Goal: Information Seeking & Learning: Learn about a topic

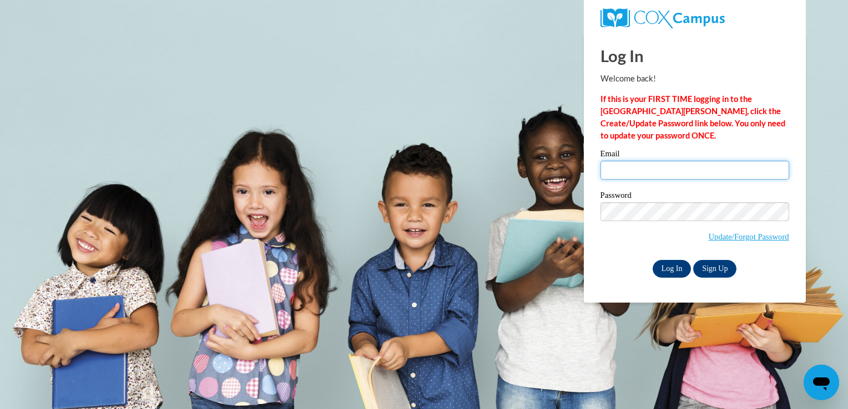
type input "cdreece679@mail.jamessprunt.edu"
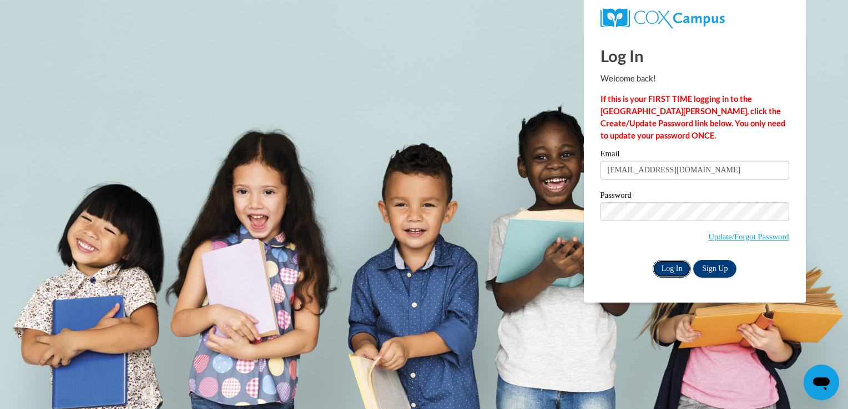
click at [679, 265] on input "Log In" at bounding box center [672, 269] width 39 height 18
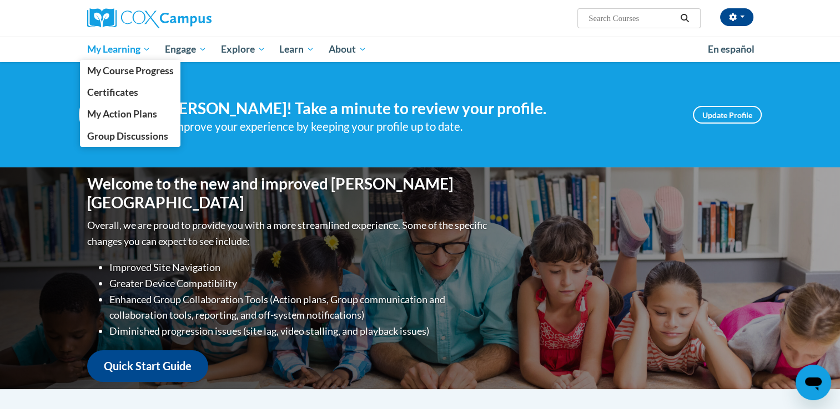
click at [109, 54] on span "My Learning" at bounding box center [119, 49] width 64 height 13
click at [109, 70] on span "My Course Progress" at bounding box center [130, 71] width 87 height 12
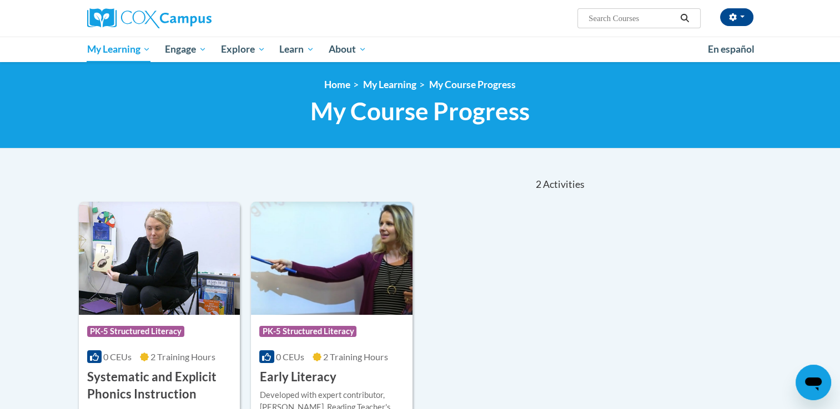
drag, startPoint x: 847, startPoint y: 138, endPoint x: 761, endPoint y: 303, distance: 185.9
click at [761, 303] on div "Sort Date Enrolled Title (A-Z) «« « 1-2 » »» 2 Activities CEUs Course Category:…" at bounding box center [419, 319] width 699 height 304
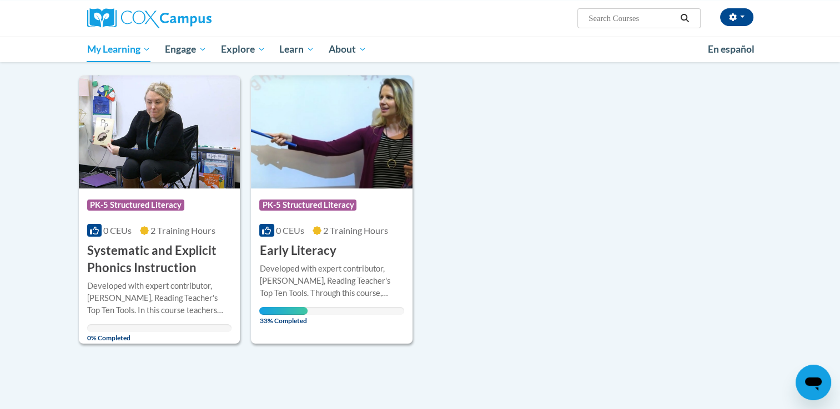
scroll to position [135, 0]
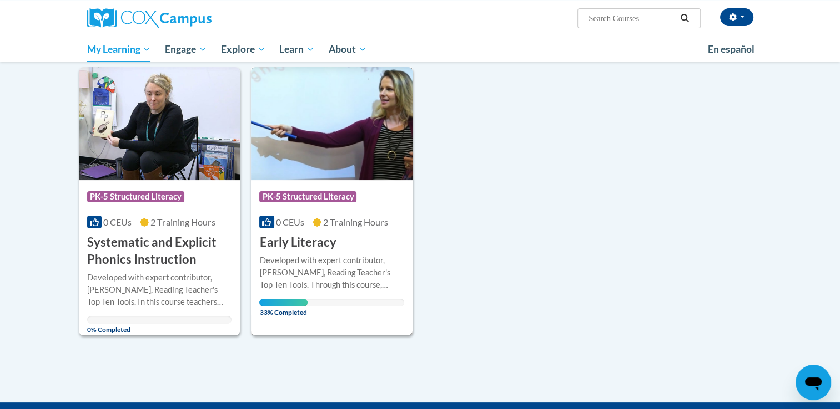
click at [364, 268] on div "Developed with expert contributor, [PERSON_NAME], Reading Teacher's Top Ten Too…" at bounding box center [331, 273] width 145 height 37
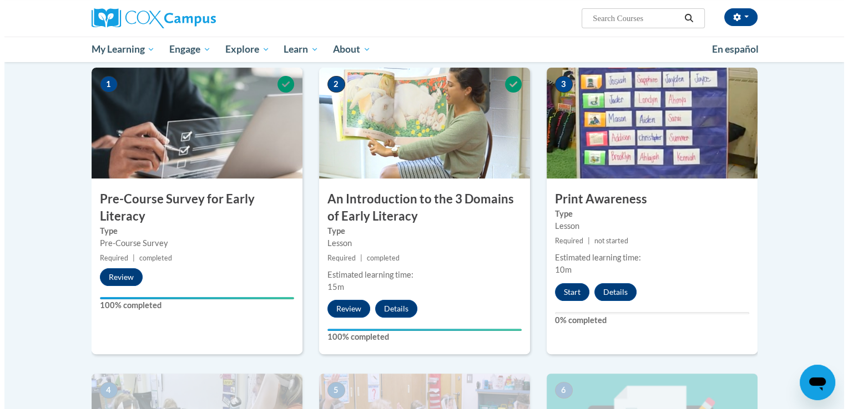
scroll to position [224, 0]
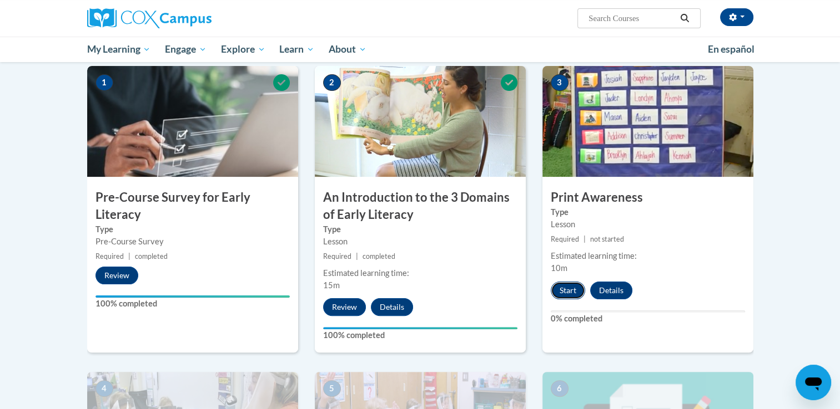
click at [573, 294] on button "Start" at bounding box center [567, 291] width 34 height 18
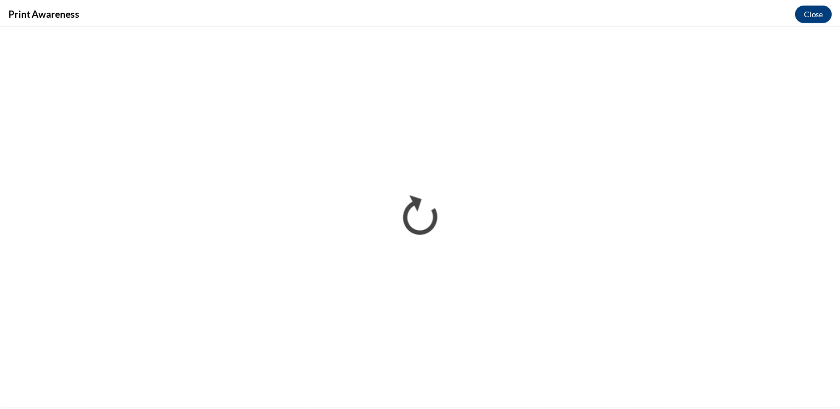
scroll to position [0, 0]
